Goal: Information Seeking & Learning: Learn about a topic

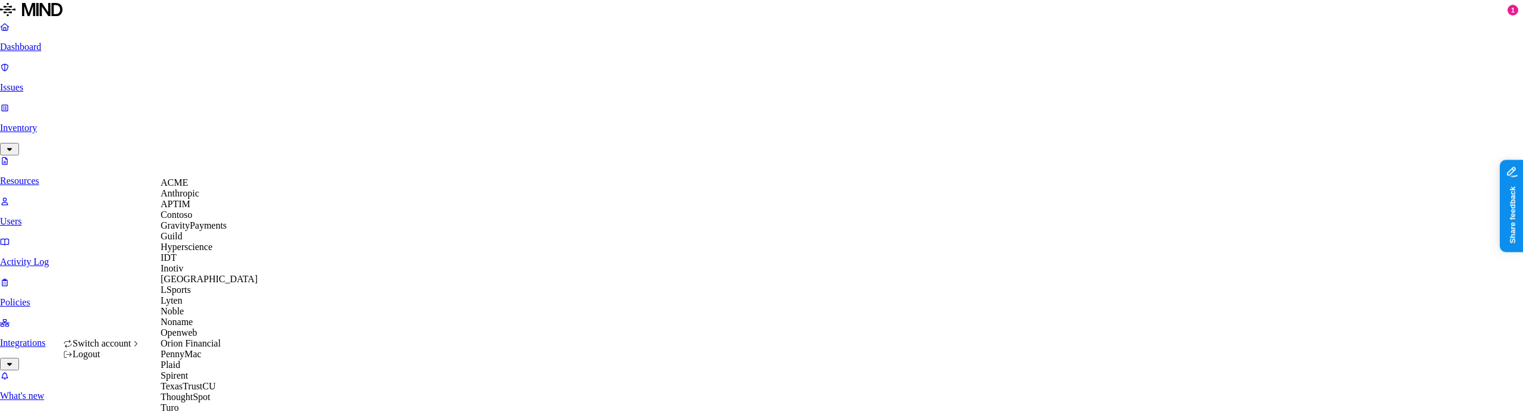
click at [140, 347] on icon at bounding box center [136, 344] width 10 height 8
click at [197, 327] on span "Openweb" at bounding box center [179, 332] width 36 height 10
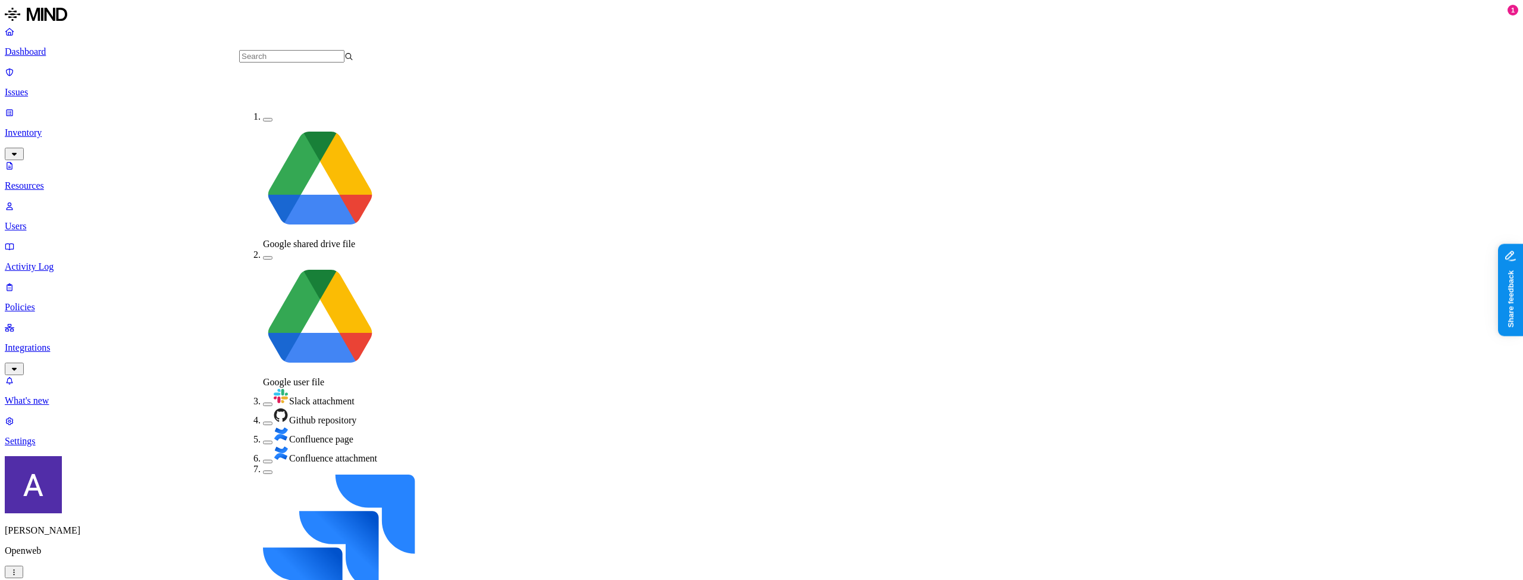
scroll to position [156, 0]
click at [271, 184] on ol "Google shared drive file Google user file Slack attachment Github repository Co…" at bounding box center [308, 521] width 138 height 821
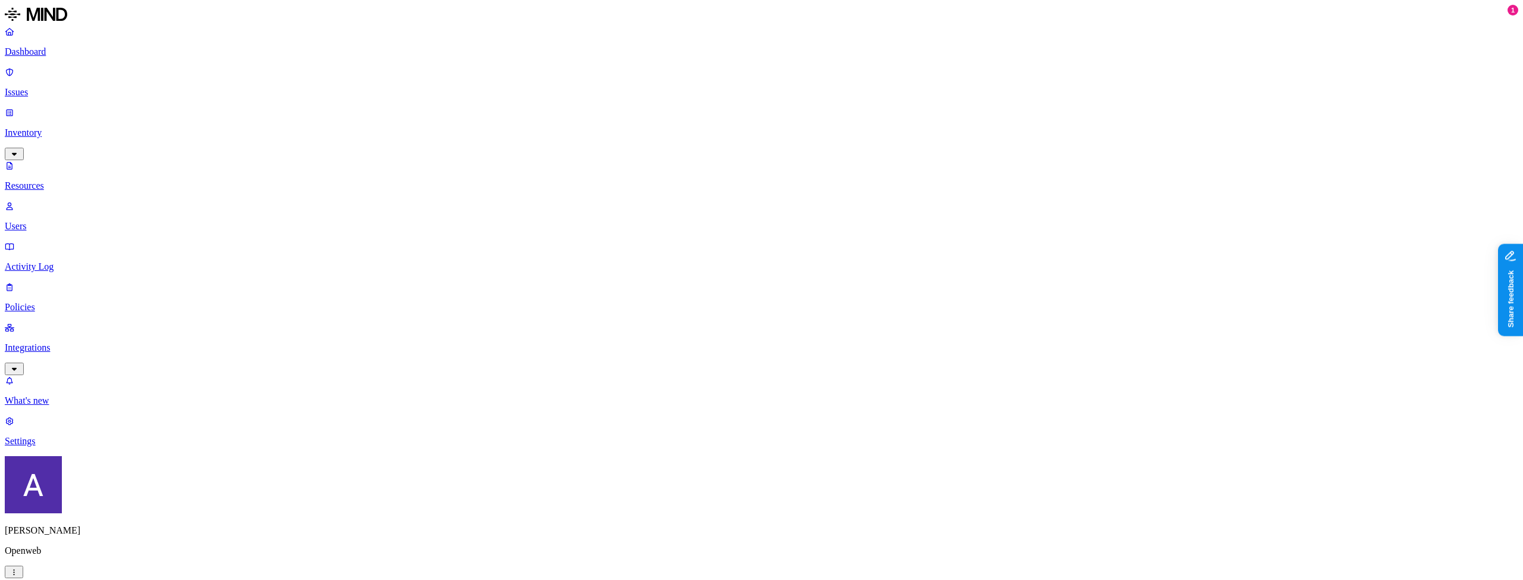
click at [473, 82] on span "PII / PHI" at bounding box center [465, 98] width 15 height 32
click at [472, 139] on span "PCI" at bounding box center [465, 144] width 15 height 10
drag, startPoint x: 471, startPoint y: 102, endPoint x: 468, endPoint y: 118, distance: 15.8
click at [471, 172] on span "Secrets" at bounding box center [471, 177] width 27 height 10
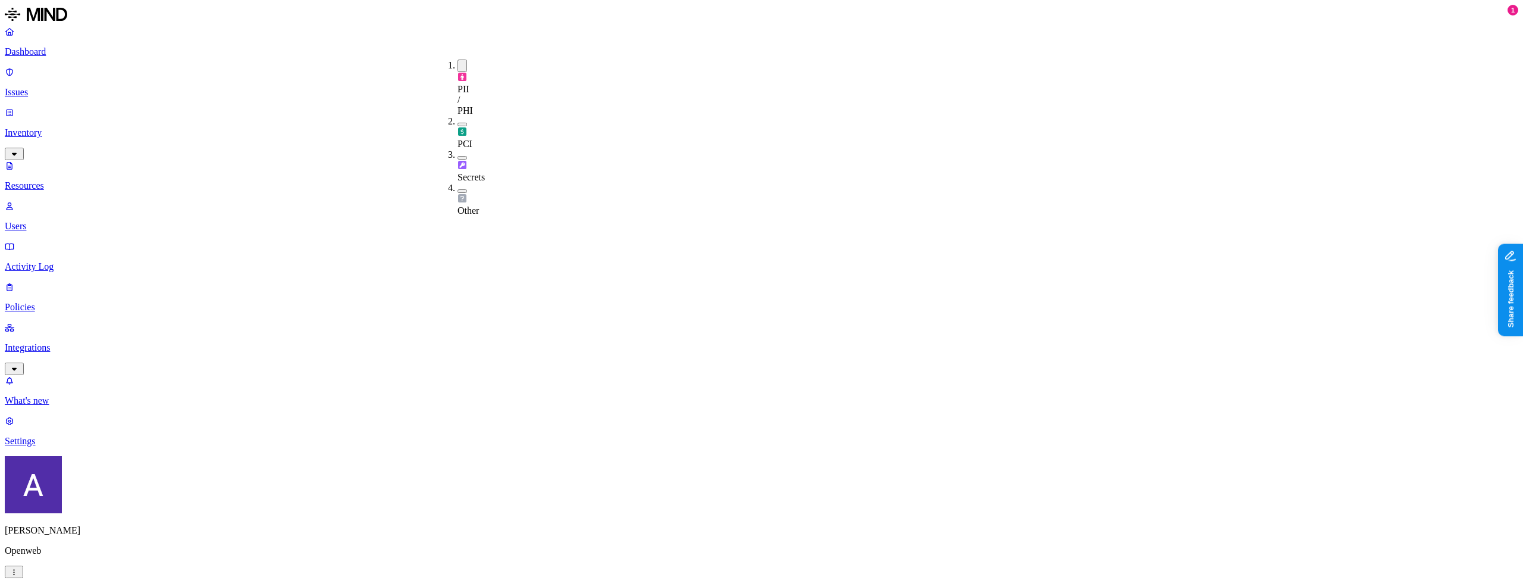
click at [467, 195] on span "Other" at bounding box center [468, 205] width 21 height 21
click at [458, 156] on button "button" at bounding box center [463, 158] width 10 height 4
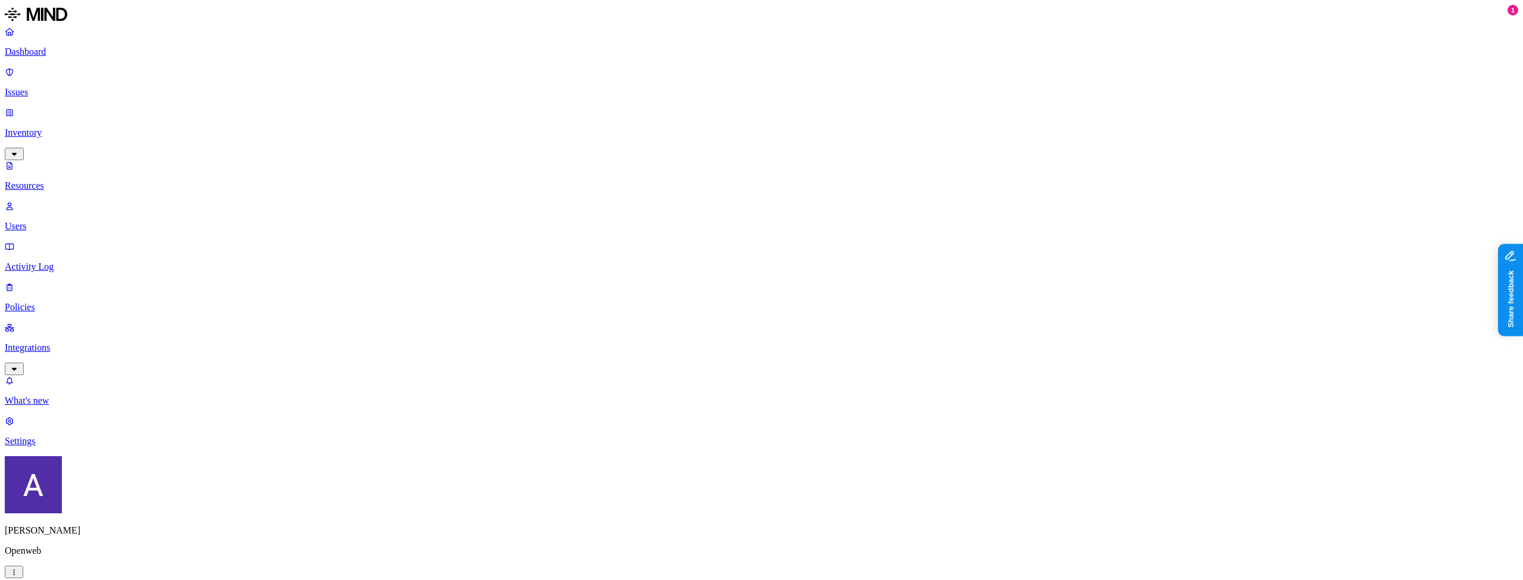
click at [461, 72] on img at bounding box center [463, 77] width 10 height 10
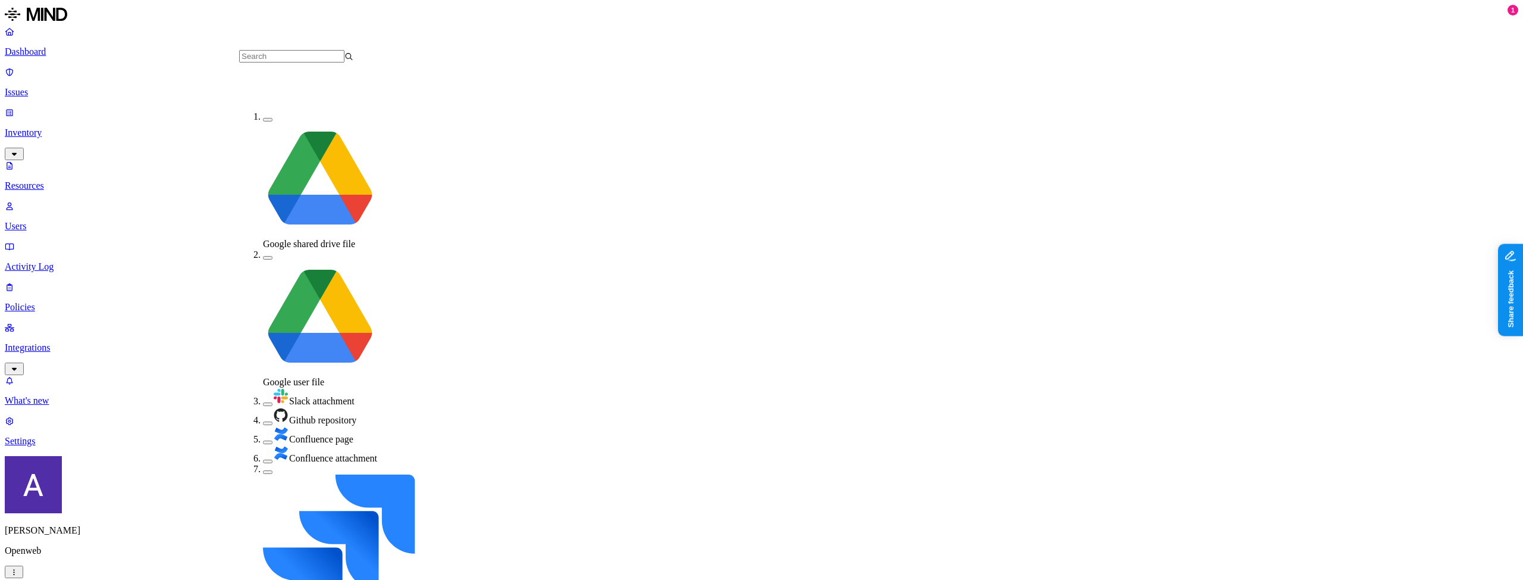
scroll to position [156, 0]
drag, startPoint x: 278, startPoint y: 133, endPoint x: 274, endPoint y: 174, distance: 41.3
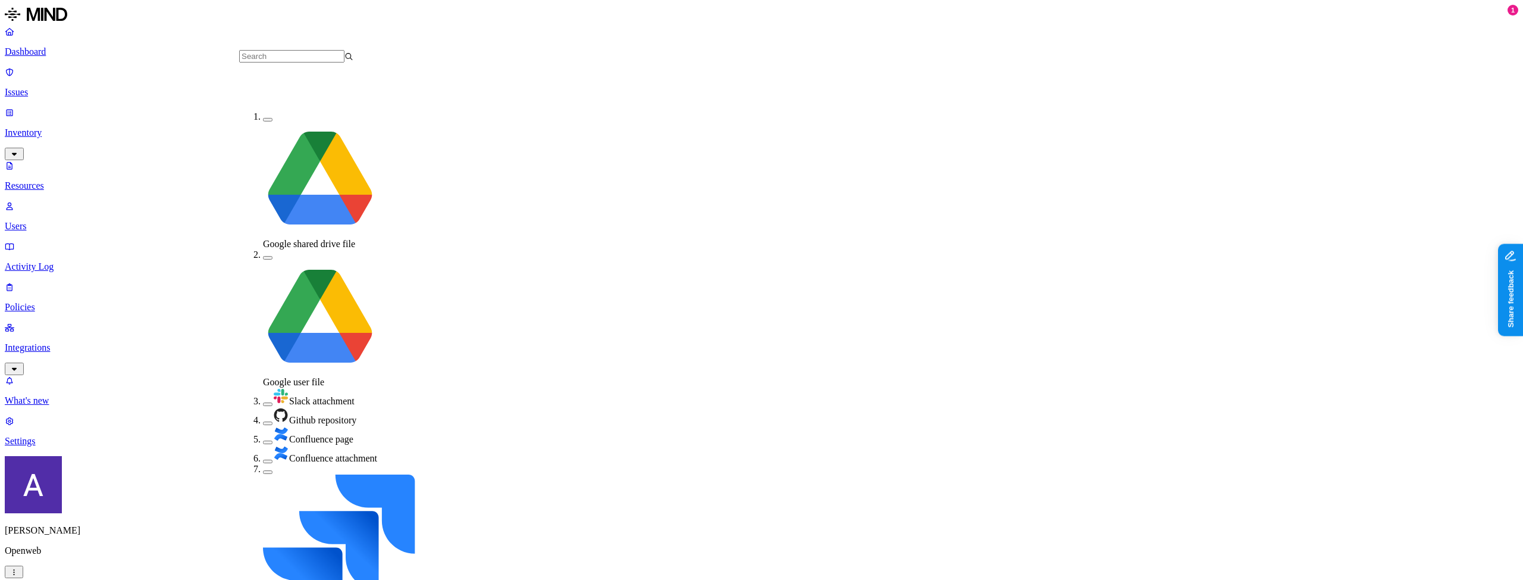
drag, startPoint x: 415, startPoint y: 12, endPoint x: 439, endPoint y: 21, distance: 25.6
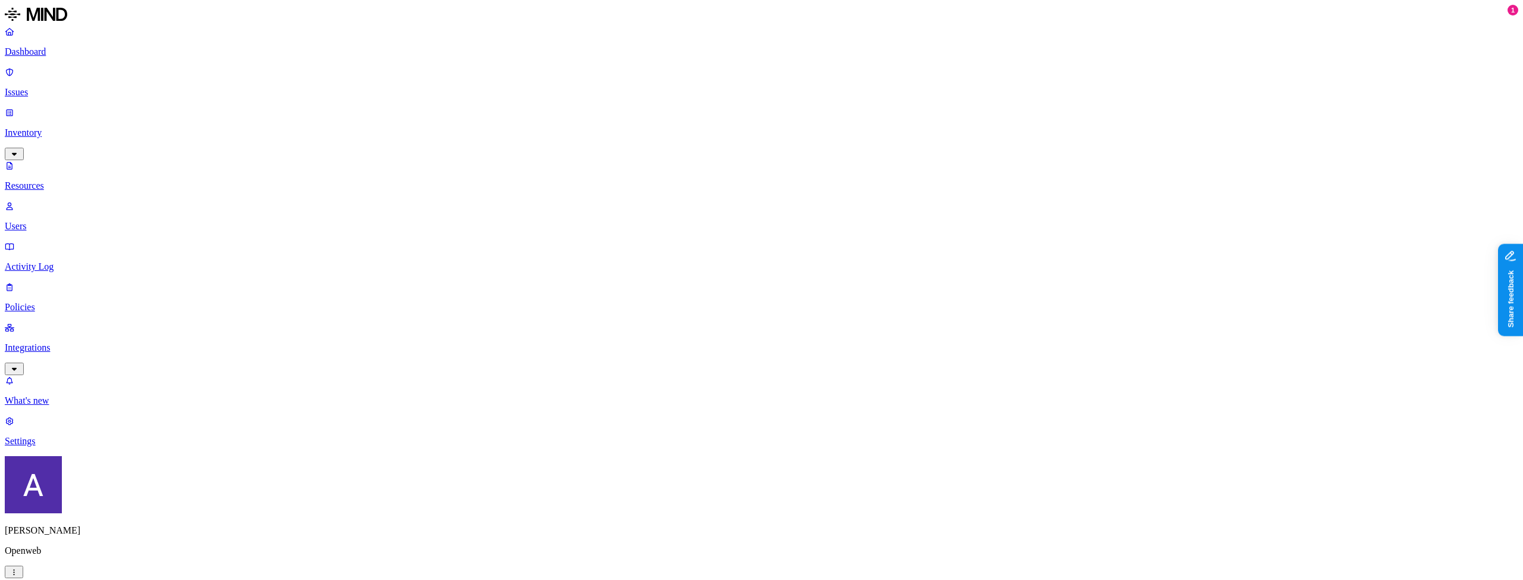
click at [468, 126] on span "PCI" at bounding box center [465, 136] width 15 height 21
drag, startPoint x: 471, startPoint y: 107, endPoint x: 469, endPoint y: 116, distance: 9.8
click at [471, 172] on span "Secrets" at bounding box center [471, 177] width 27 height 10
click at [465, 196] on span "Other" at bounding box center [468, 206] width 21 height 21
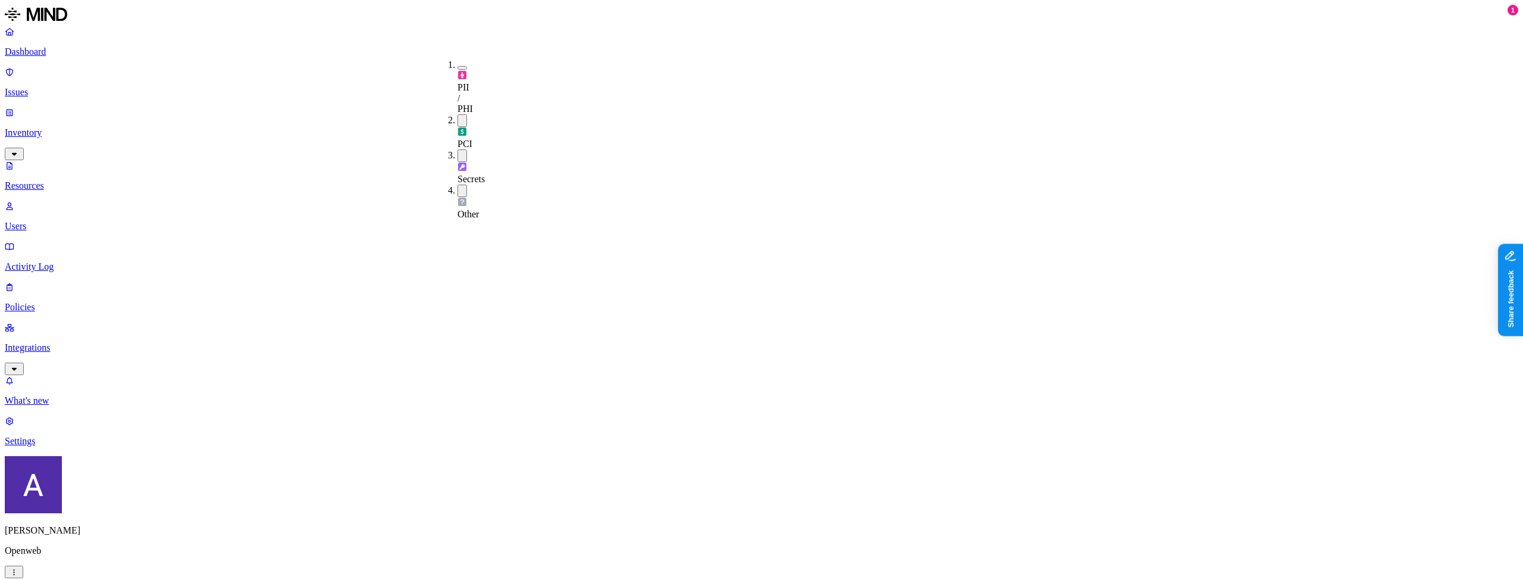
click at [14, 569] on icon "button" at bounding box center [13, 572] width 1 height 6
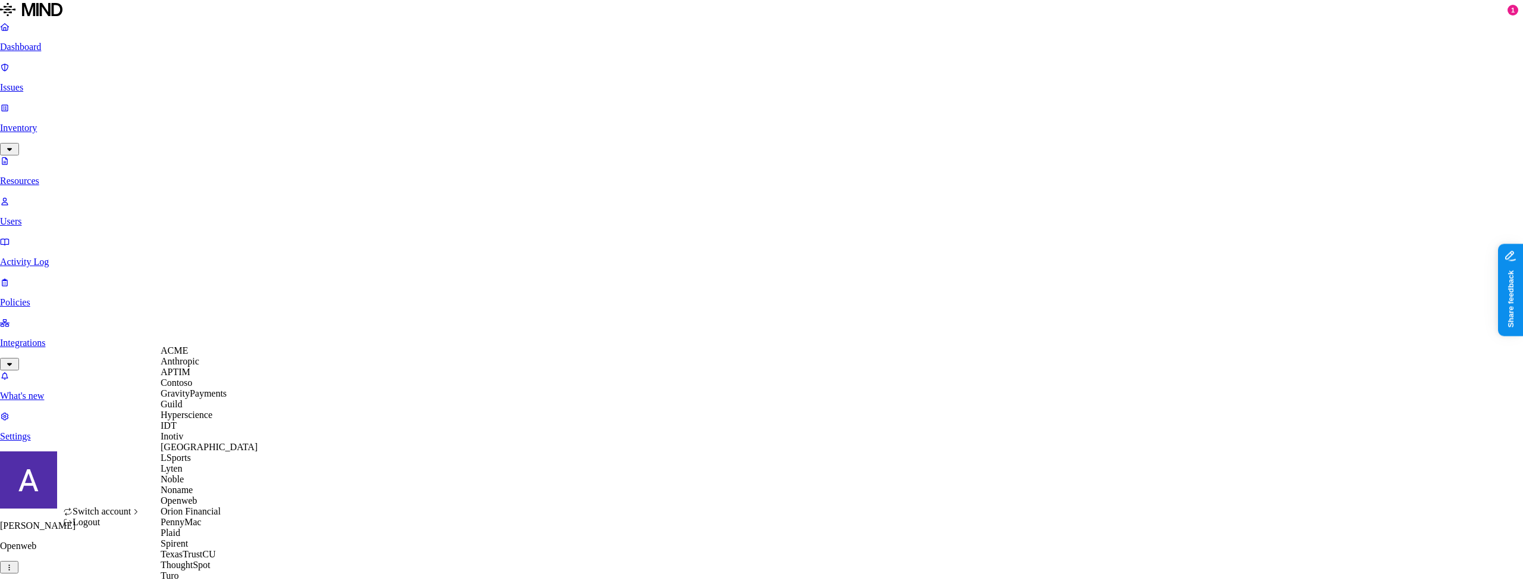
click at [194, 356] on div "ACME" at bounding box center [209, 350] width 97 height 11
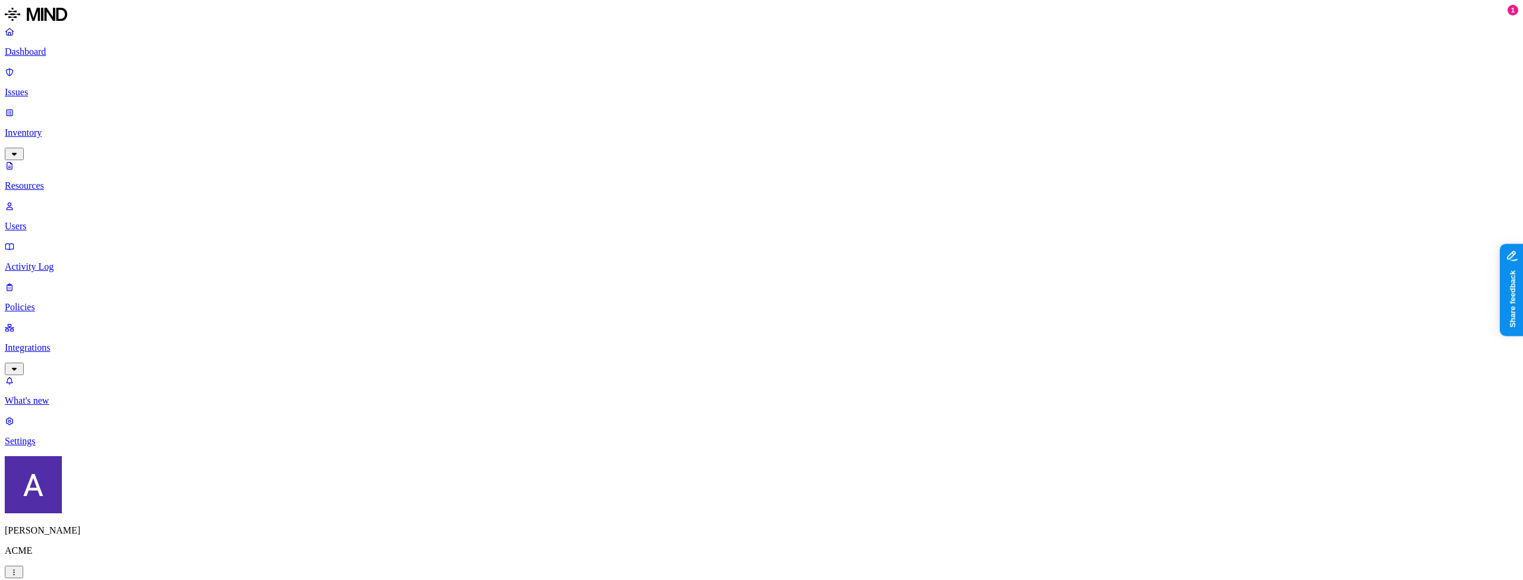
click at [458, 114] on div "PCI" at bounding box center [458, 131] width 0 height 35
click at [480, 172] on span "Secrets" at bounding box center [471, 177] width 27 height 10
click at [478, 205] on span "Other" at bounding box center [468, 210] width 21 height 10
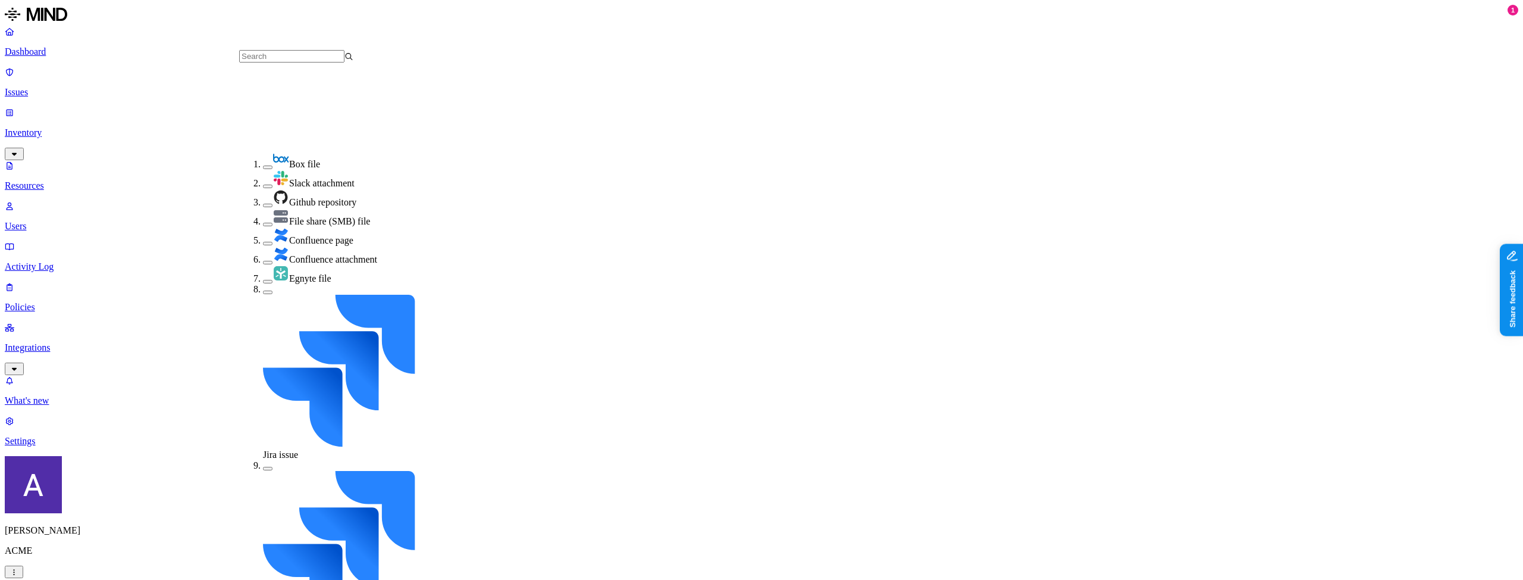
scroll to position [195, 0]
drag, startPoint x: 262, startPoint y: 191, endPoint x: 265, endPoint y: 206, distance: 15.8
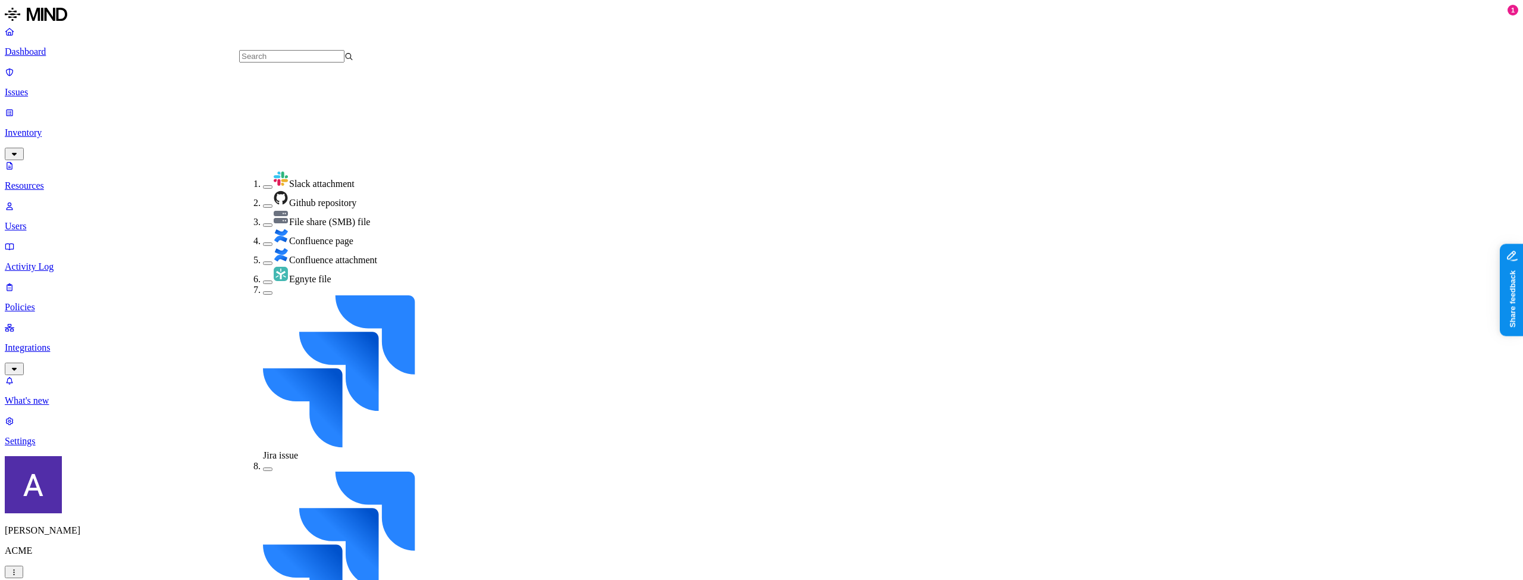
scroll to position [215, 0]
drag, startPoint x: 270, startPoint y: 242, endPoint x: 273, endPoint y: 230, distance: 12.3
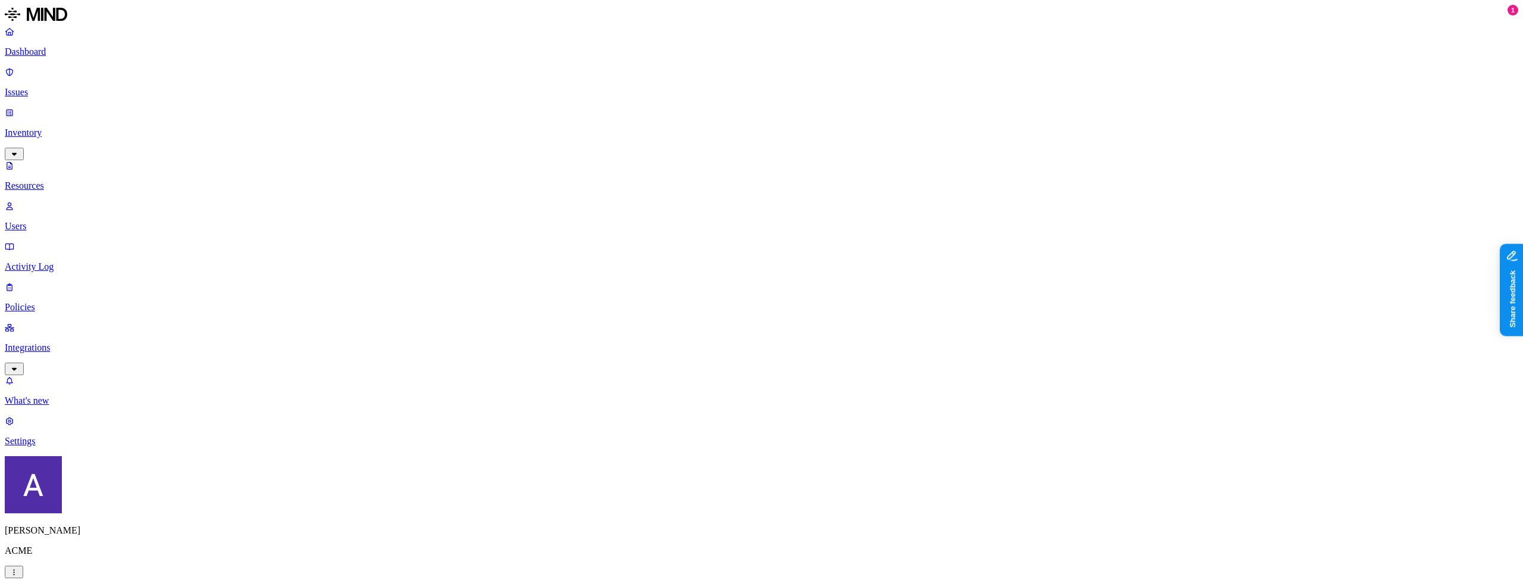
scroll to position [250, 0]
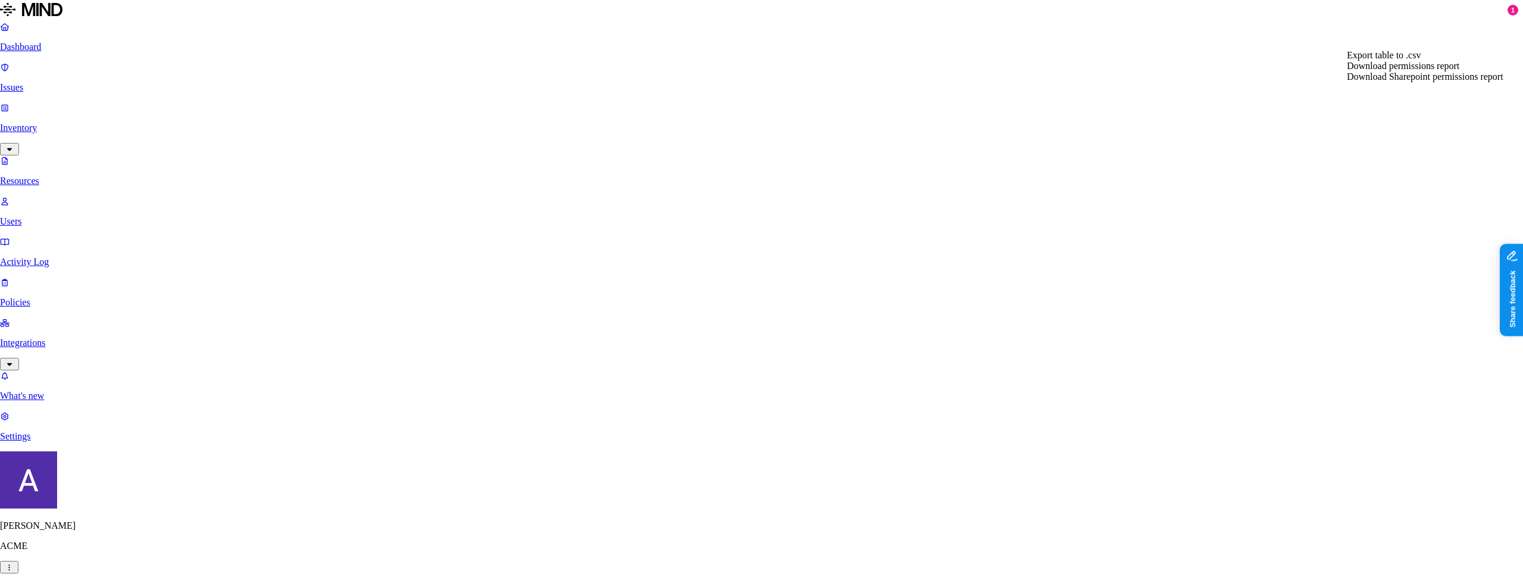
click at [1449, 61] on div "Export table to .csv" at bounding box center [1425, 55] width 156 height 11
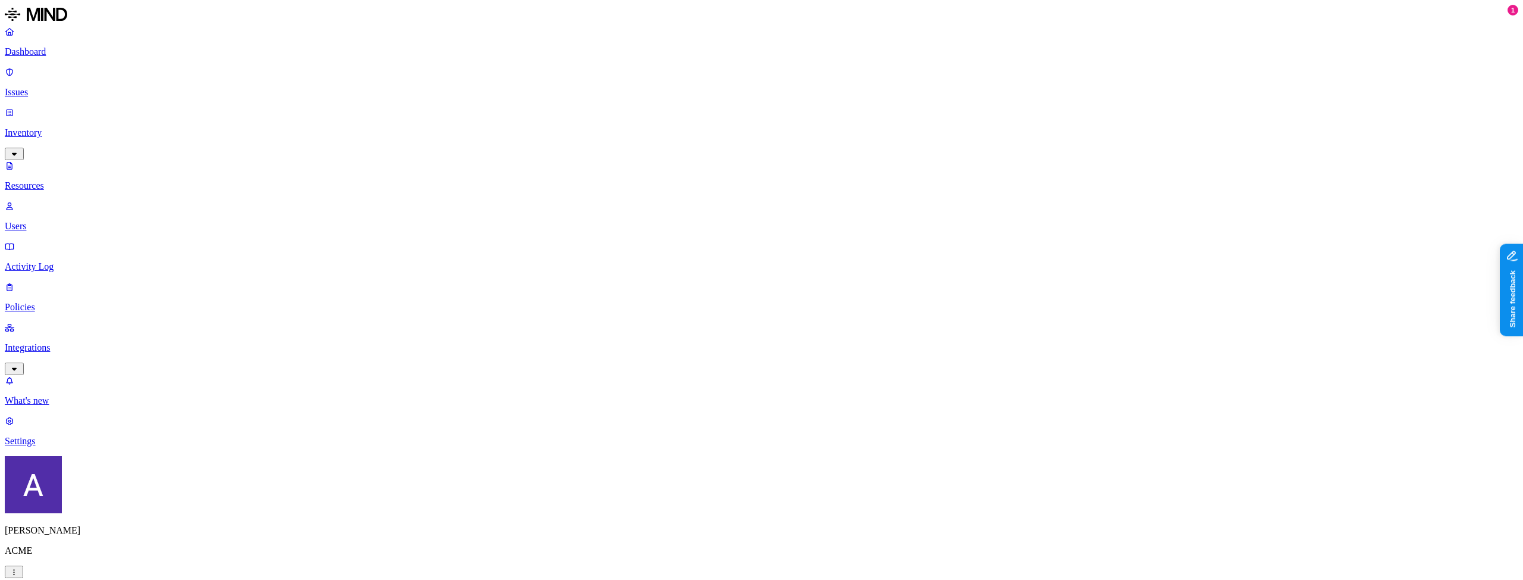
type input "Burlington Textiles Corp of America"
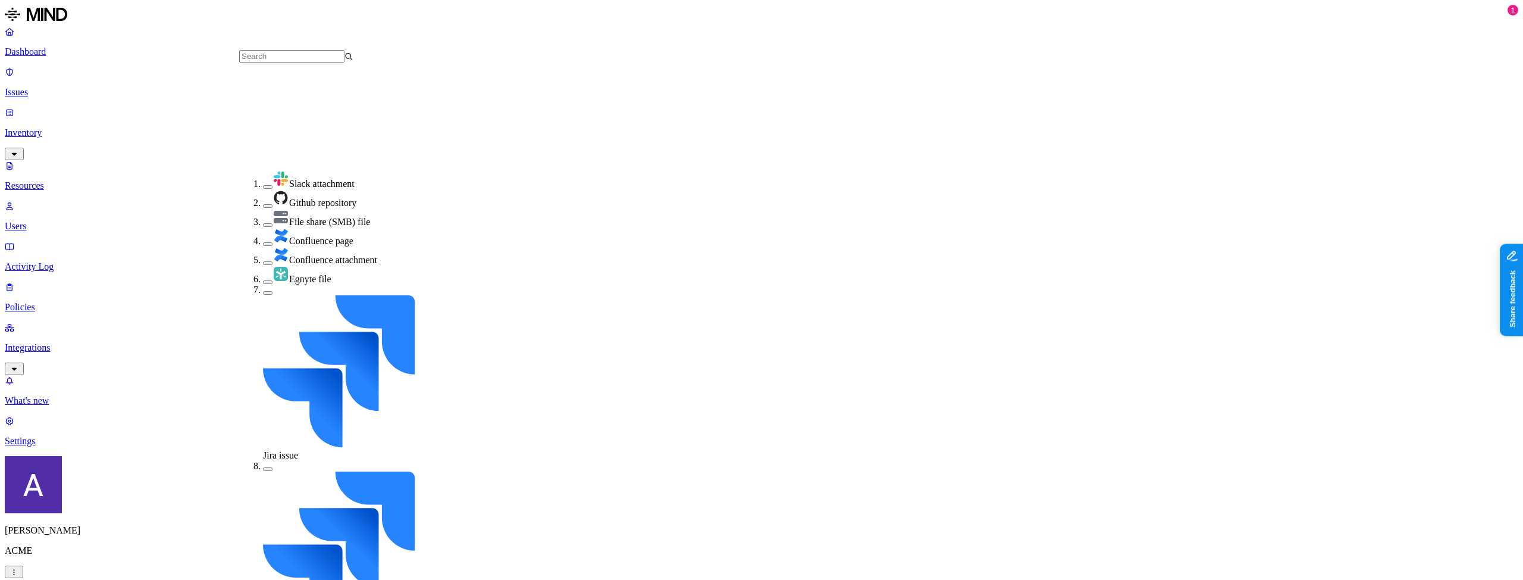
scroll to position [215, 0]
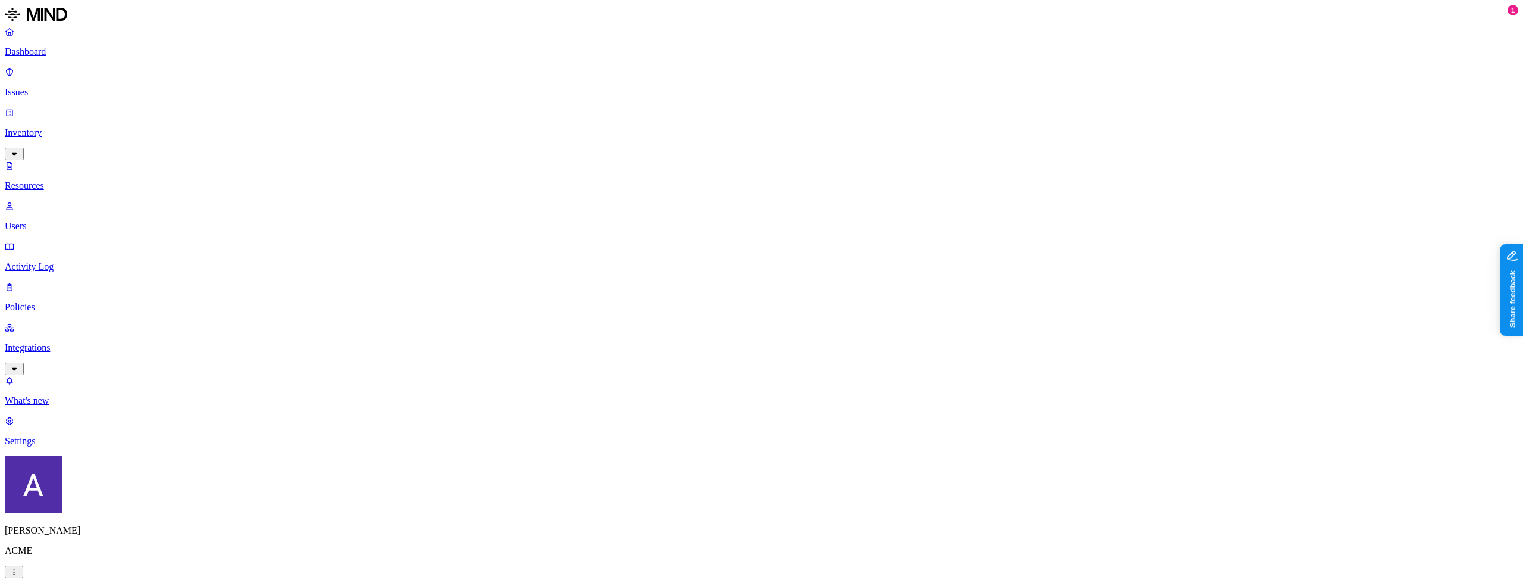
scroll to position [250, 0]
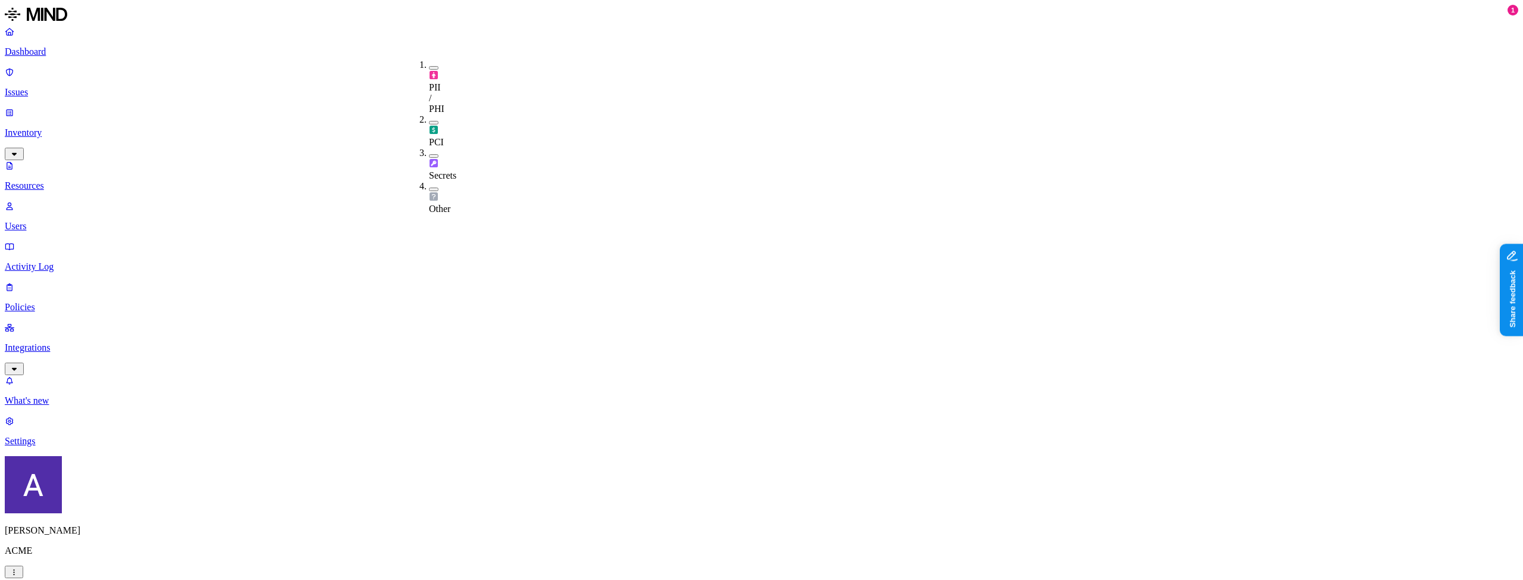
click at [429, 125] on img at bounding box center [434, 130] width 10 height 10
drag, startPoint x: 429, startPoint y: 104, endPoint x: 429, endPoint y: 113, distance: 9.5
click at [429, 160] on img at bounding box center [434, 165] width 10 height 10
click at [429, 195] on img at bounding box center [434, 200] width 10 height 10
click at [429, 60] on div "PII / PHI" at bounding box center [429, 87] width 0 height 55
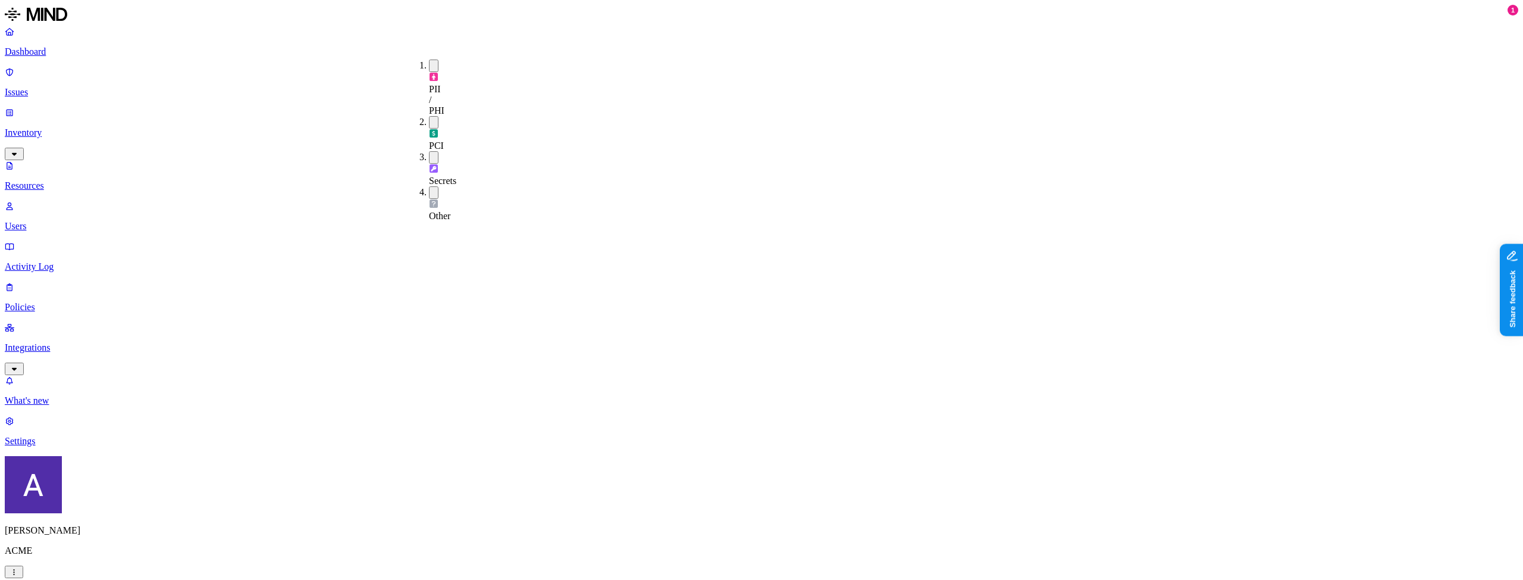
type input "Edge SLA"
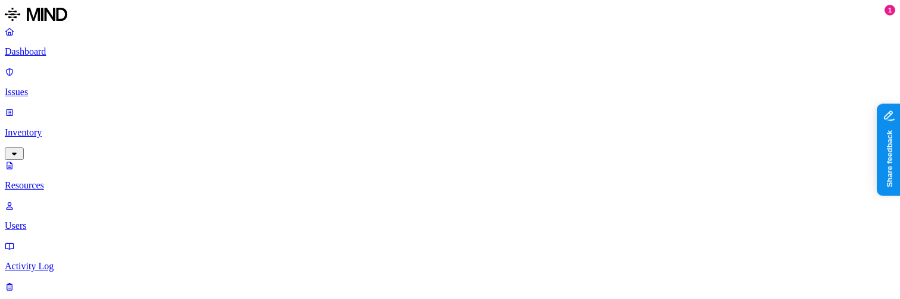
scroll to position [42, 0]
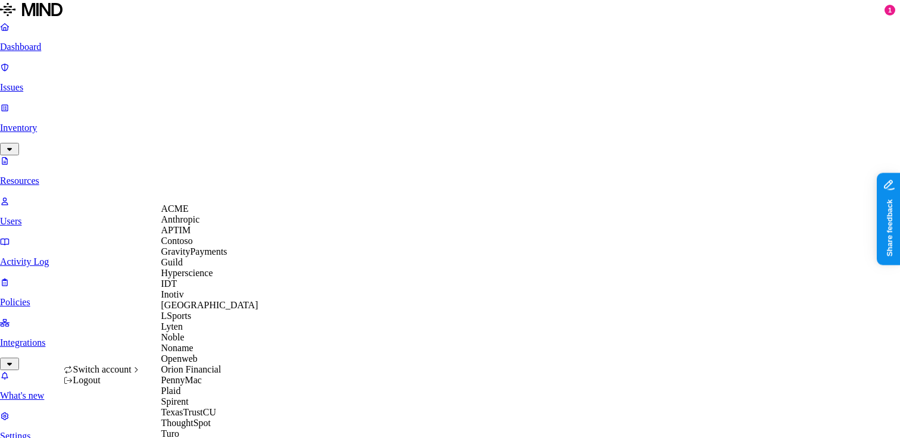
scroll to position [162, 0]
click at [180, 358] on span "Openweb" at bounding box center [179, 358] width 36 height 10
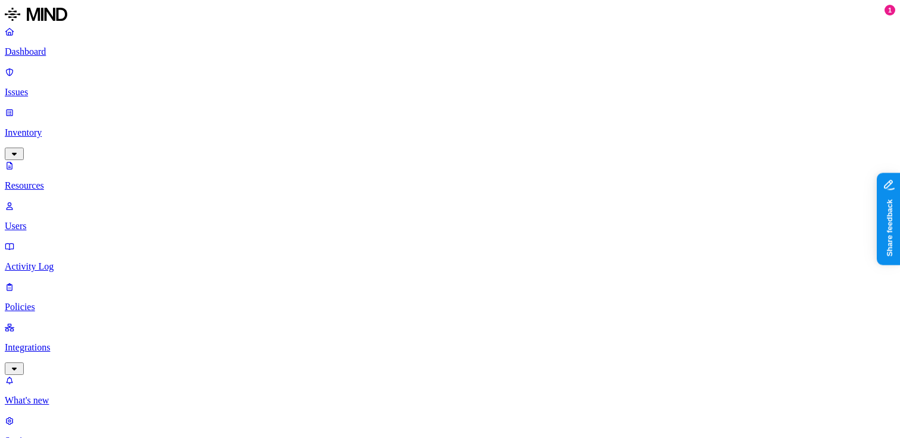
scroll to position [392, 0]
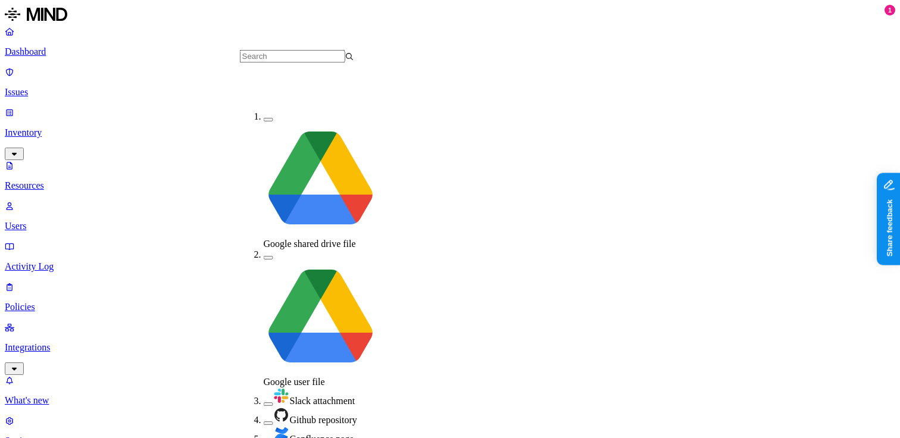
scroll to position [153, 0]
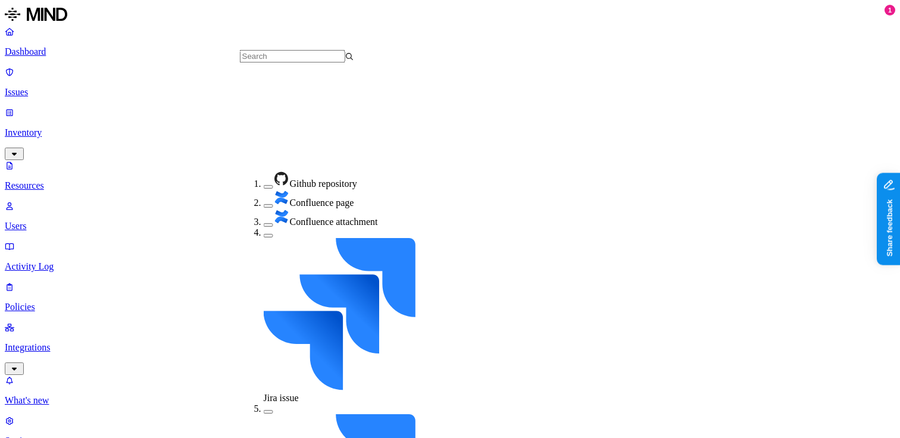
scroll to position [199, 0]
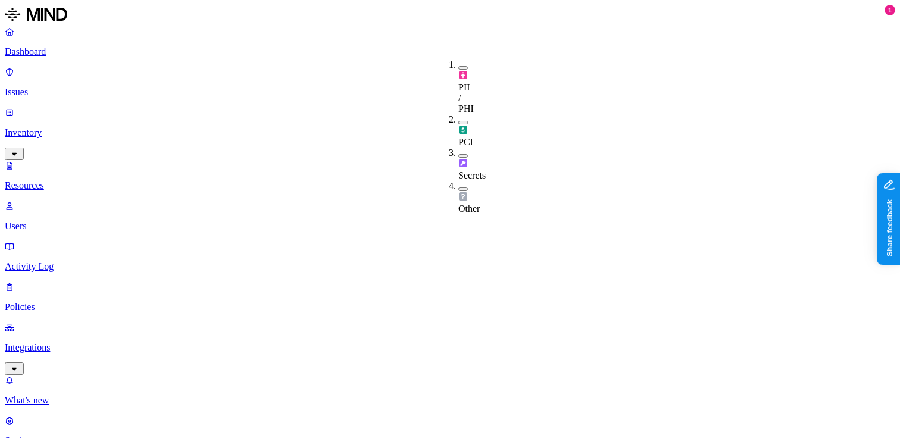
click at [466, 126] on span "PCI" at bounding box center [465, 136] width 15 height 21
click at [464, 160] on img at bounding box center [463, 165] width 10 height 10
click at [458, 184] on div "Other" at bounding box center [458, 200] width 0 height 33
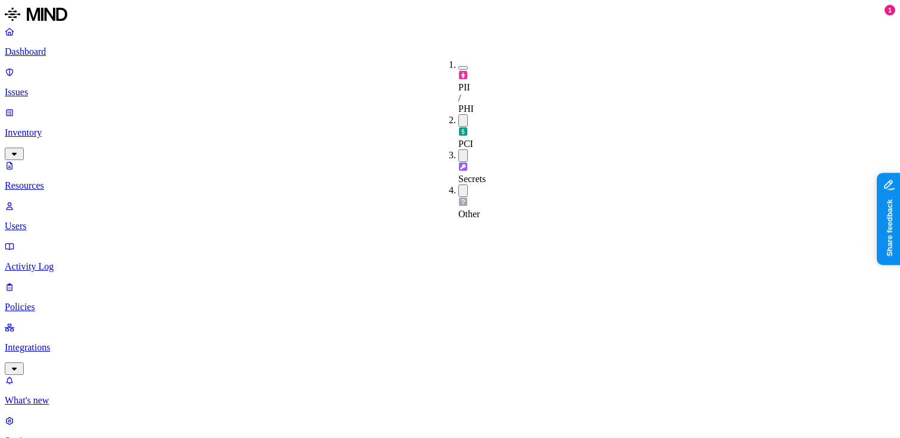
click at [458, 65] on div "PII / PHI" at bounding box center [458, 87] width 0 height 55
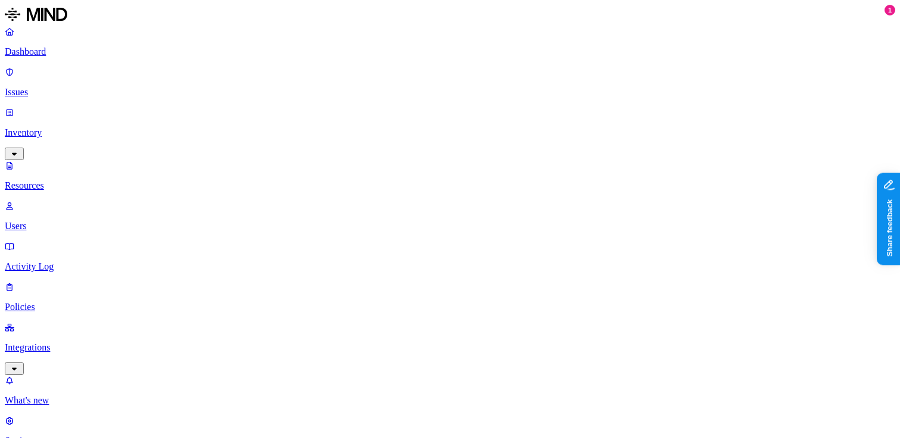
scroll to position [89, 0]
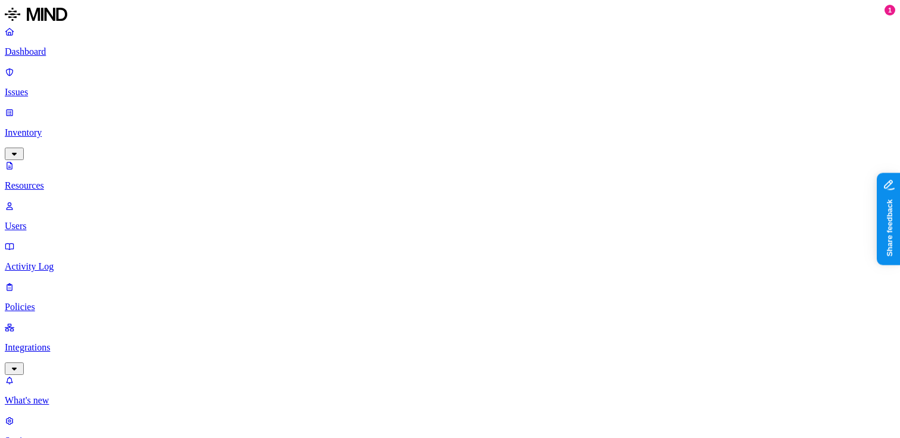
scroll to position [100, 0]
click at [458, 61] on div "PII / PHI" at bounding box center [458, 88] width 0 height 57
click at [458, 114] on button "button" at bounding box center [463, 120] width 10 height 12
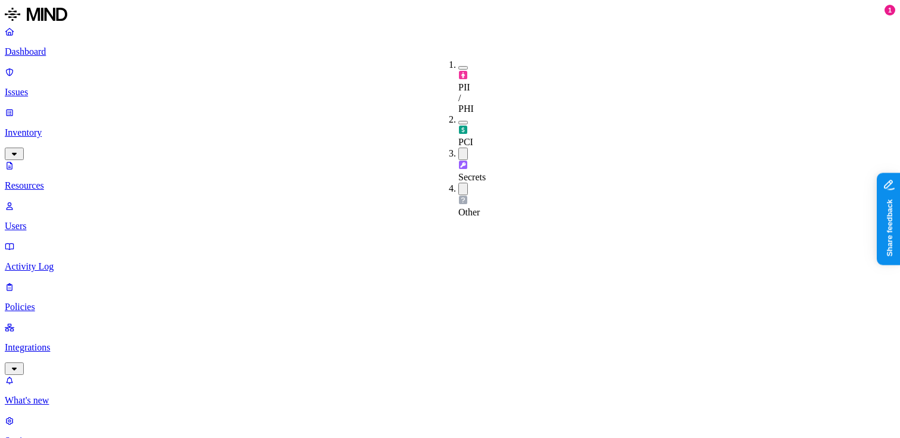
click at [458, 148] on button "button" at bounding box center [463, 154] width 10 height 12
click at [458, 181] on button "button" at bounding box center [463, 187] width 10 height 12
